Goal: Task Accomplishment & Management: Manage account settings

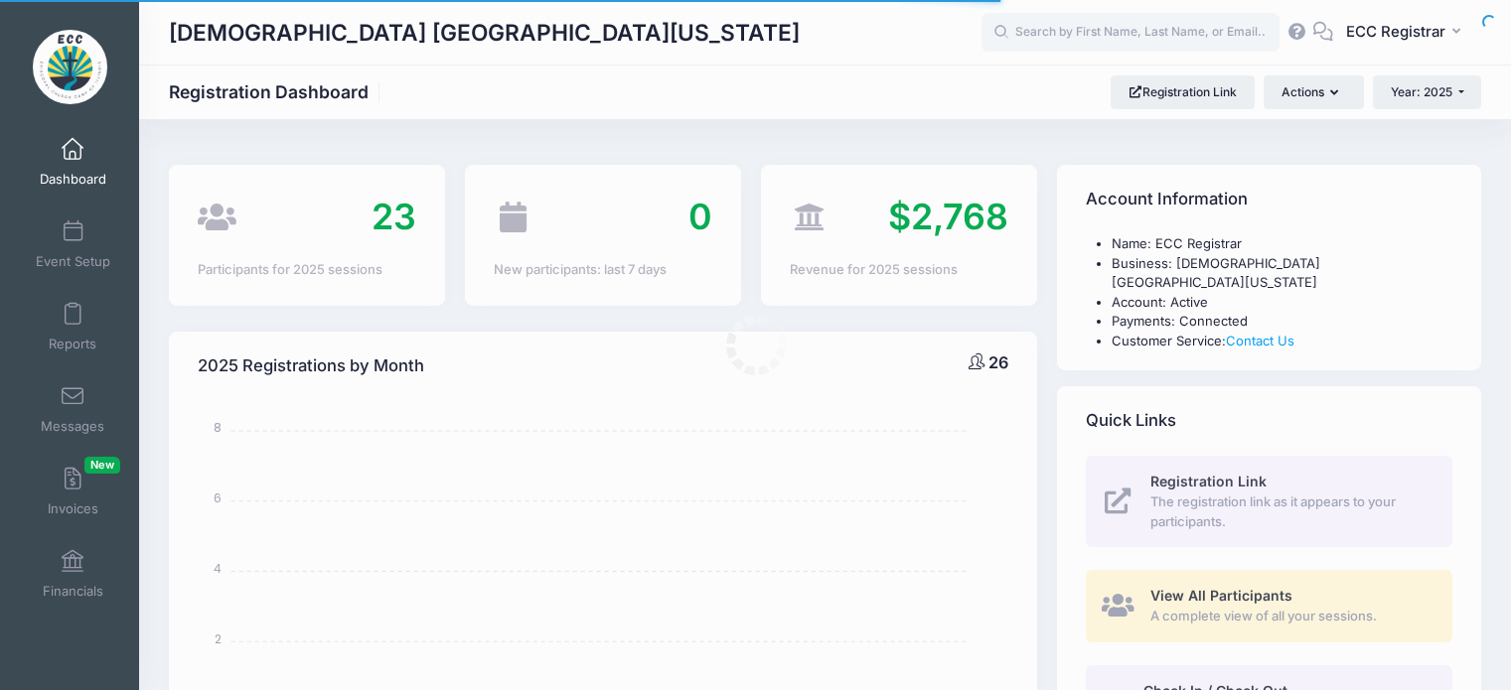
select select
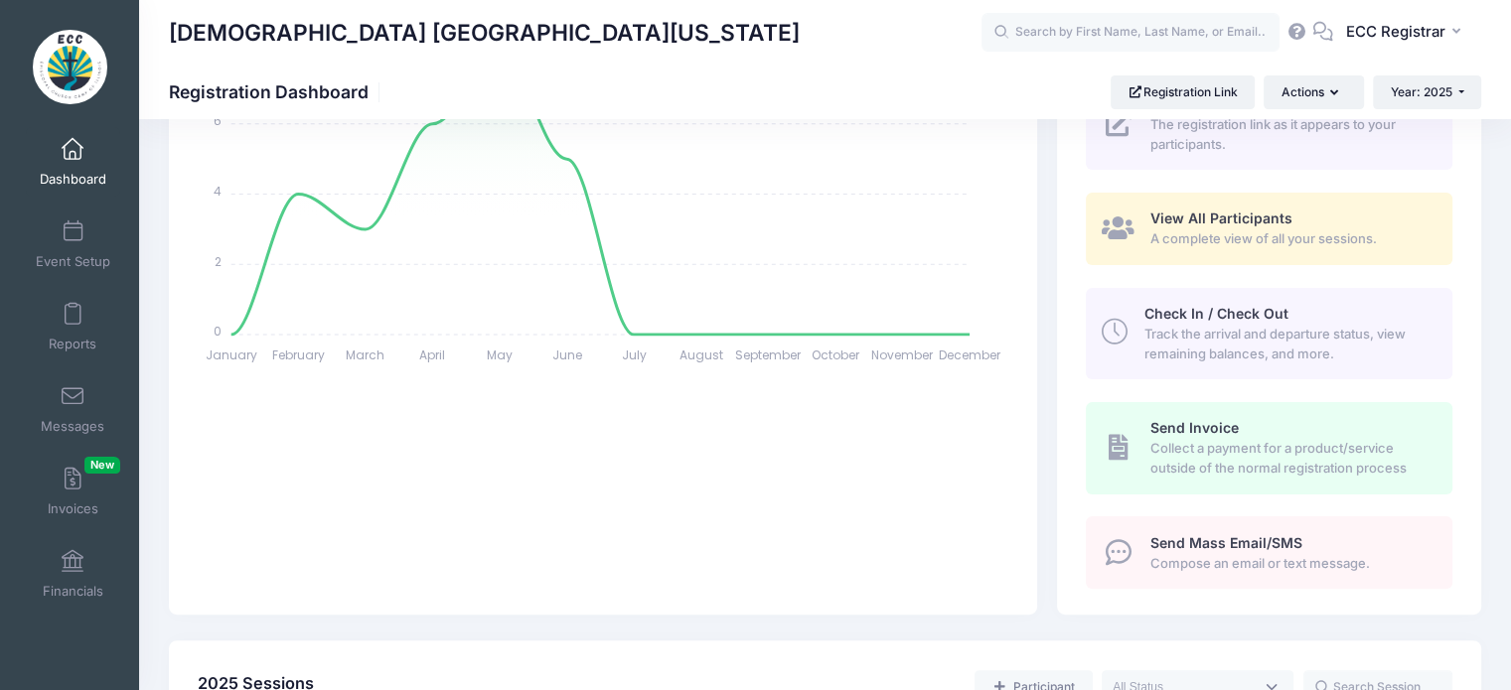
scroll to position [379, 0]
click at [1272, 207] on div "View All Participants A complete view of all your sessions." at bounding box center [1289, 227] width 279 height 40
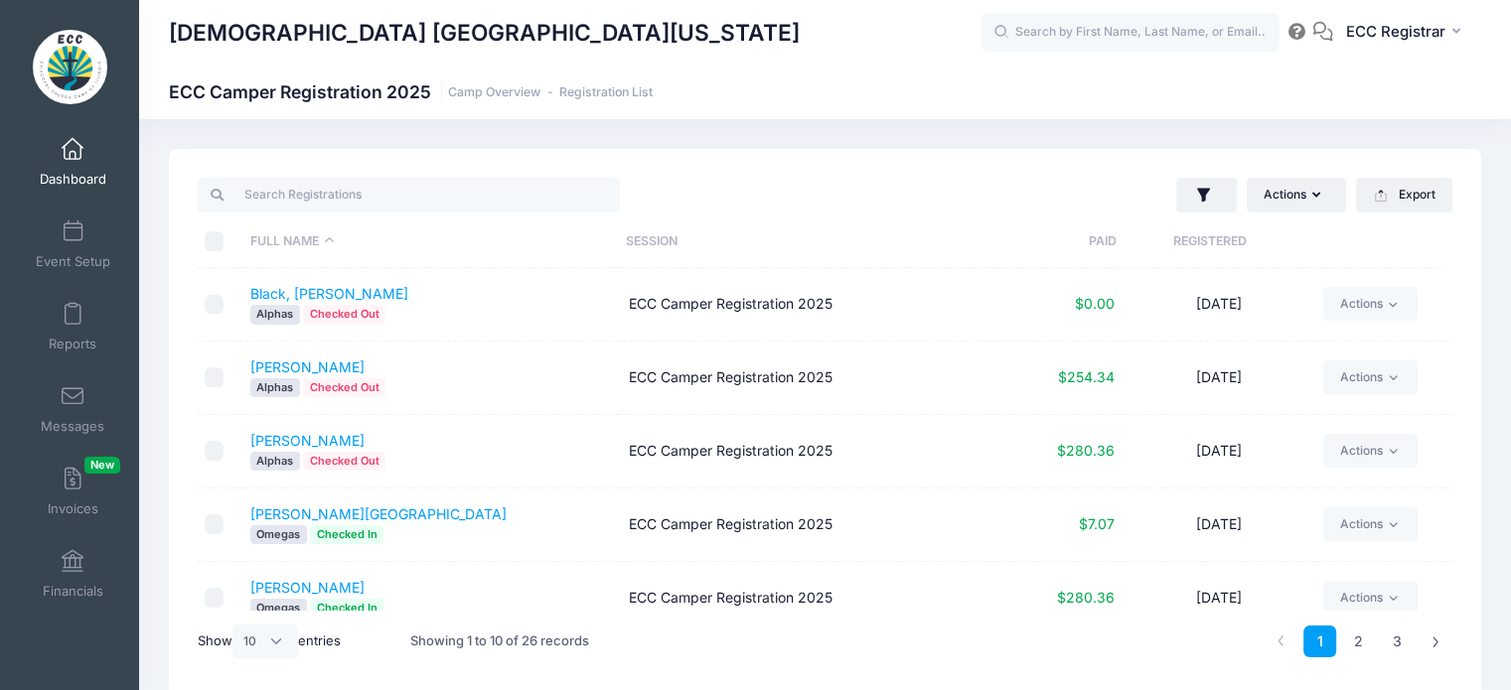
scroll to position [82, 0]
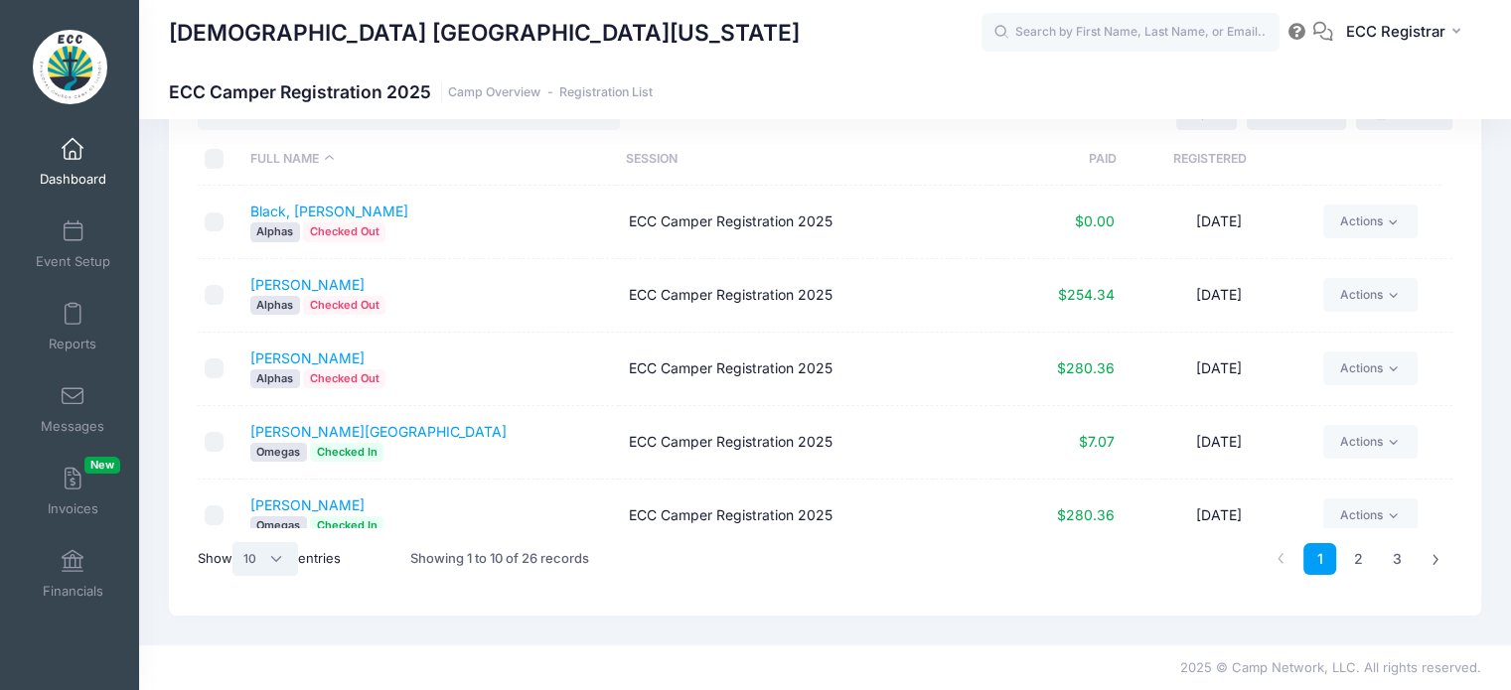
click at [275, 559] on select "All 10 25 50" at bounding box center [265, 559] width 66 height 34
select select "50"
click at [235, 542] on select "All 10 25 50" at bounding box center [265, 559] width 66 height 34
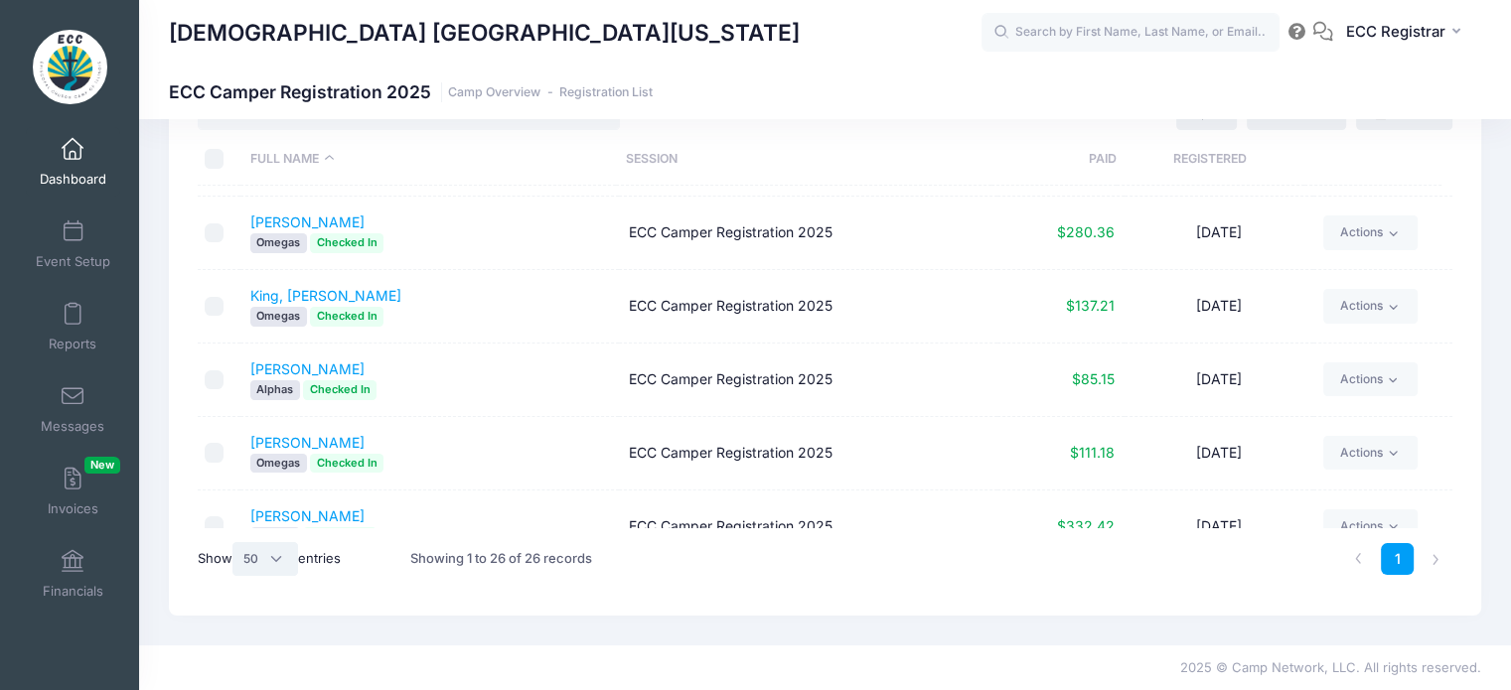
scroll to position [1101, 0]
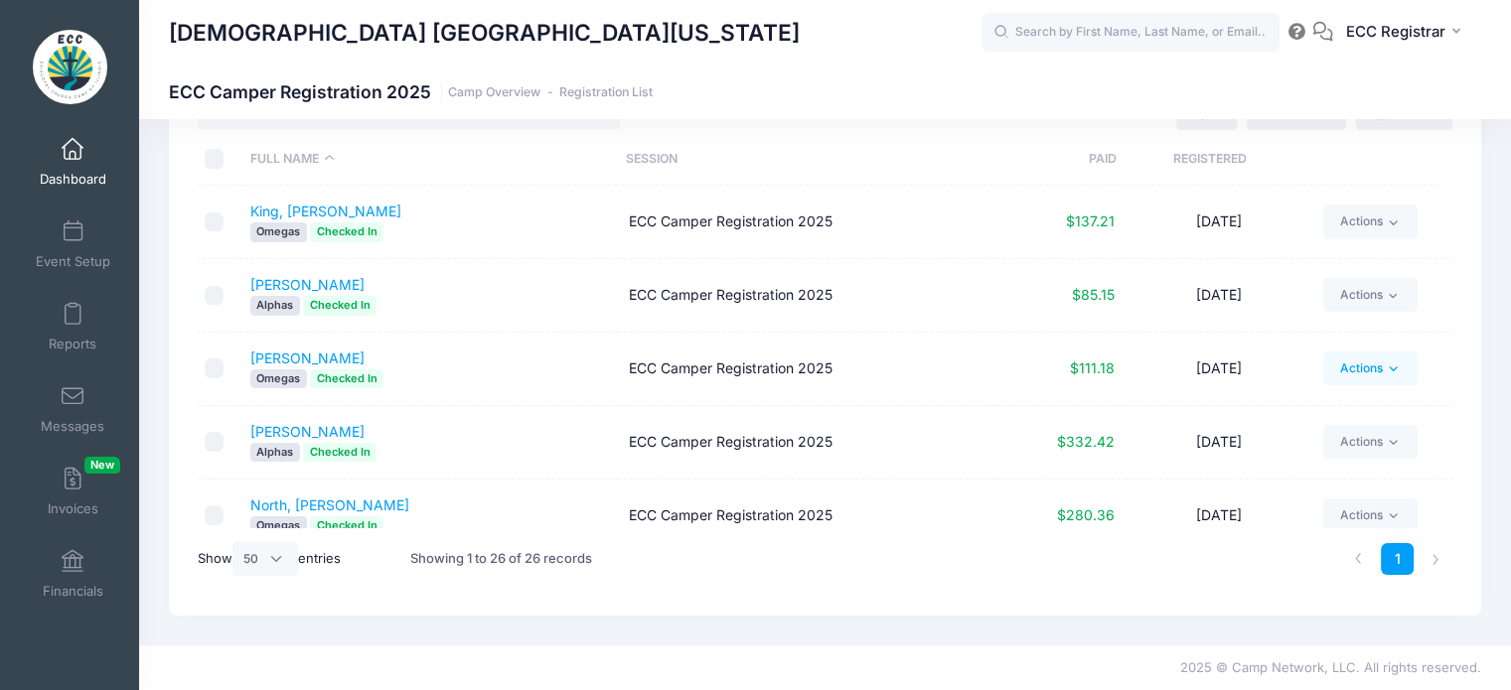
click at [1386, 362] on icon at bounding box center [1393, 369] width 15 height 15
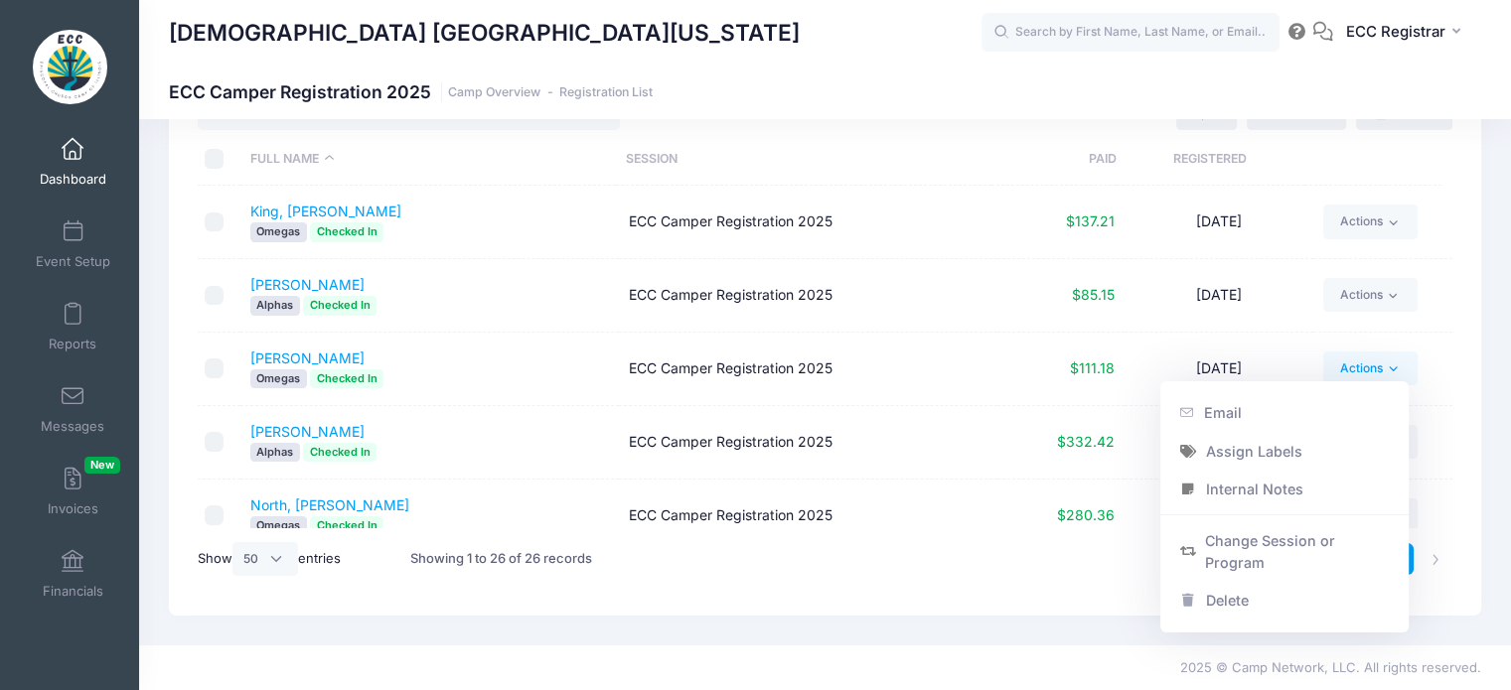
click at [1452, 338] on div "Actions Assign Labels Send Email Send Payment Reminder Send Document Upload Rem…" at bounding box center [825, 341] width 1312 height 549
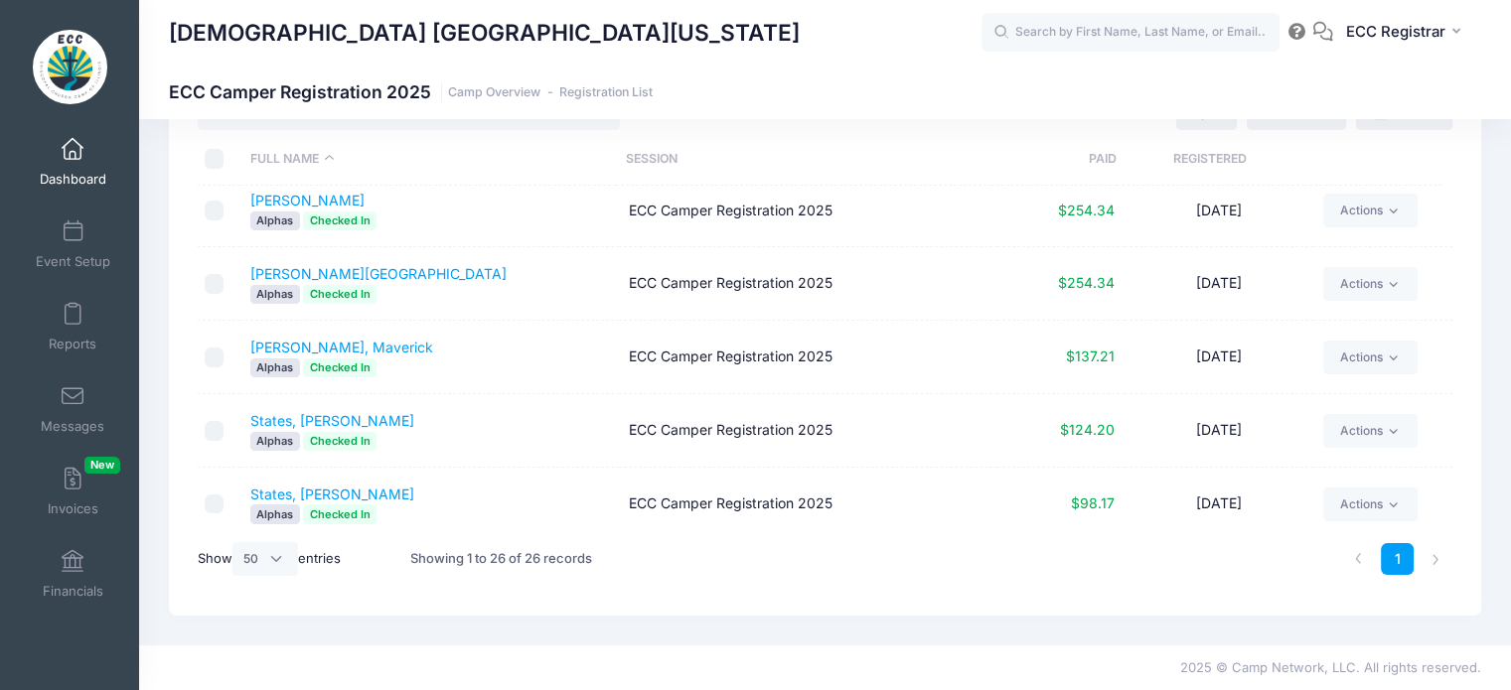
scroll to position [1561, 0]
